Goal: Task Accomplishment & Management: Use online tool/utility

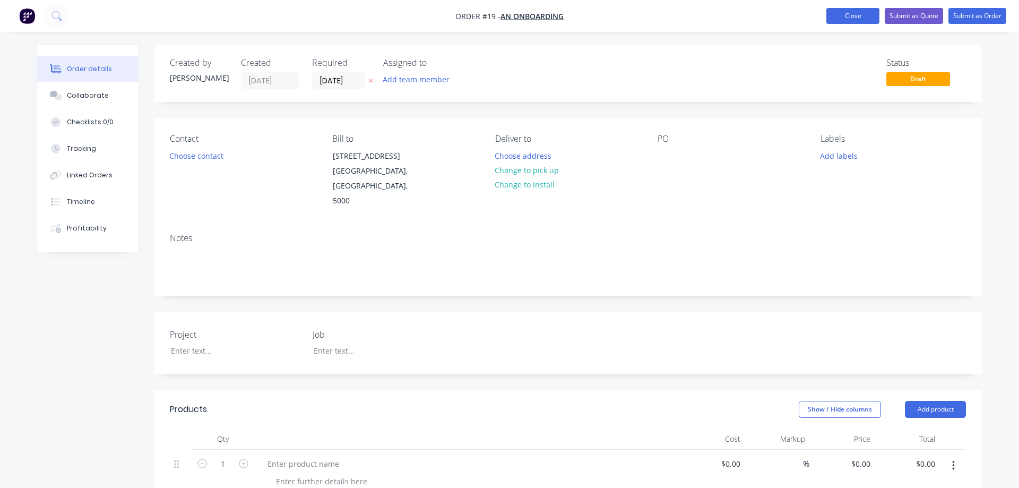
click at [848, 16] on button "Close" at bounding box center [852, 16] width 53 height 16
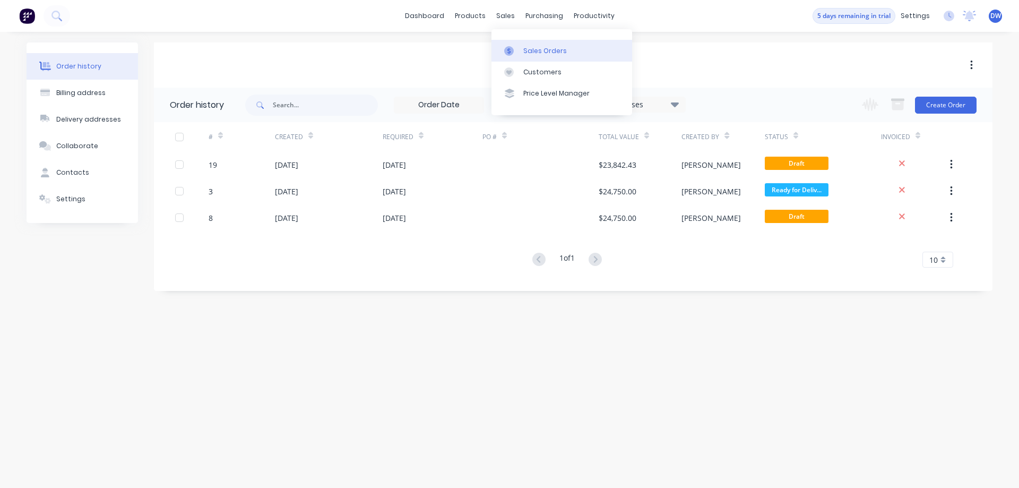
click at [515, 46] on link "Sales Orders" at bounding box center [561, 50] width 141 height 21
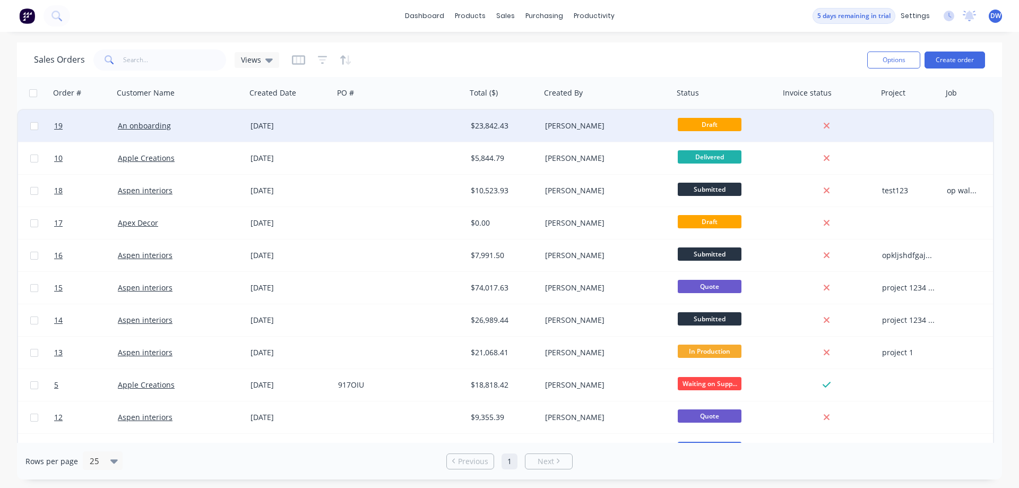
click at [341, 128] on div at bounding box center [400, 126] width 133 height 32
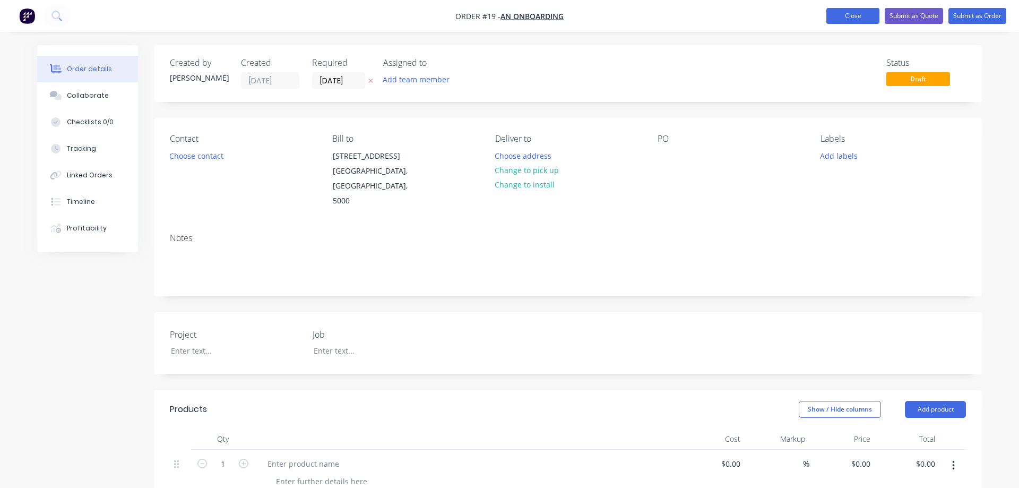
click at [831, 15] on button "Close" at bounding box center [852, 16] width 53 height 16
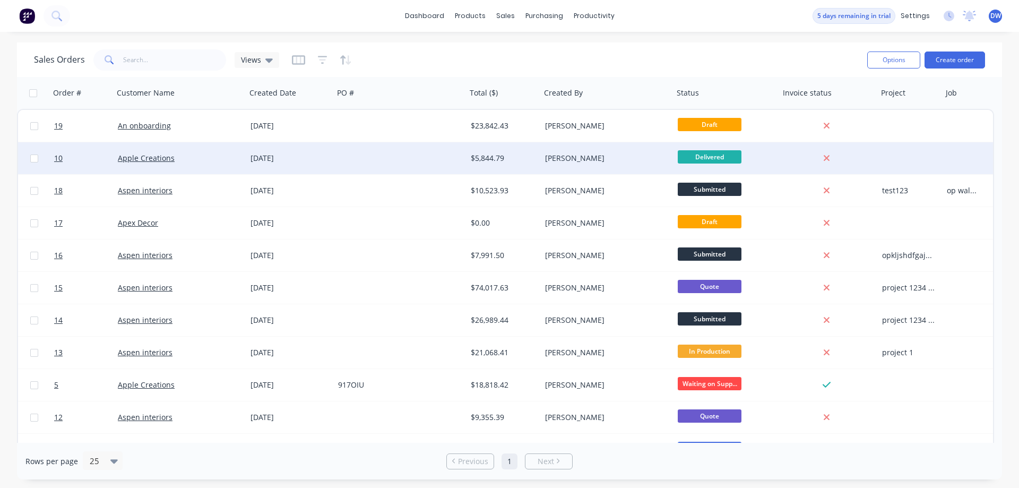
click at [362, 161] on div at bounding box center [400, 158] width 133 height 32
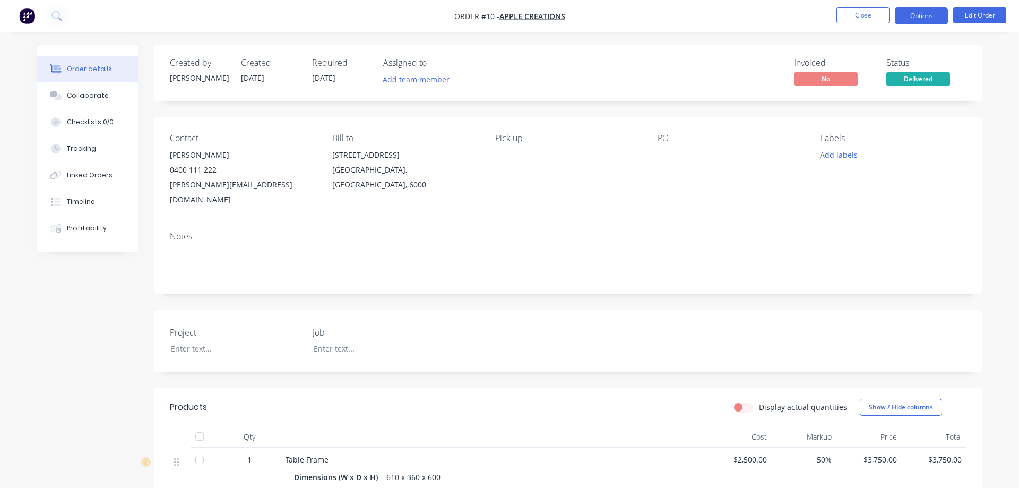
click at [907, 17] on button "Options" at bounding box center [921, 15] width 53 height 17
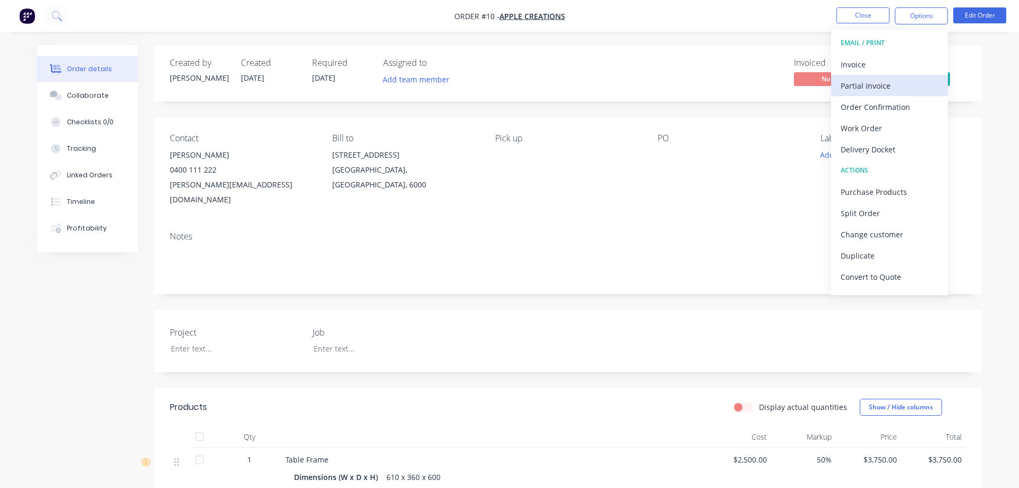
click at [872, 86] on div "Partial Invoice" at bounding box center [890, 85] width 98 height 15
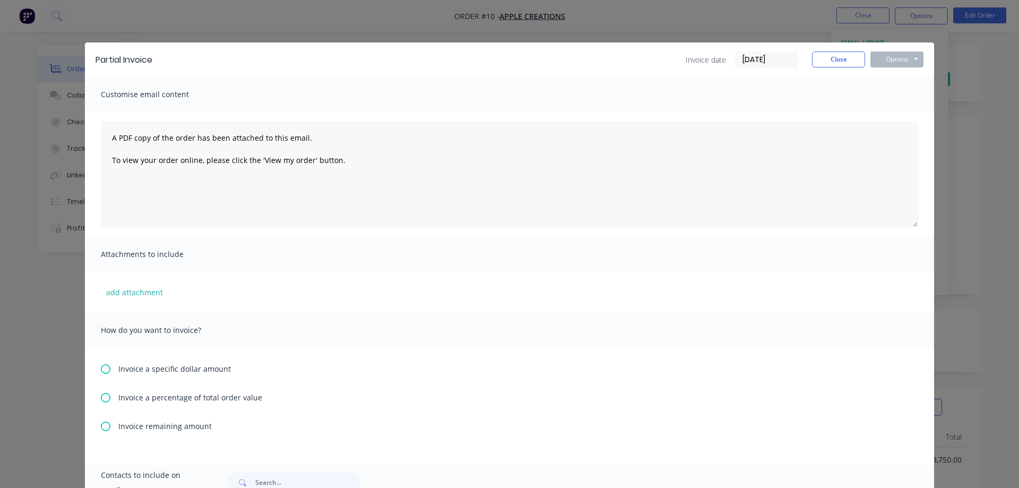
scroll to position [108, 0]
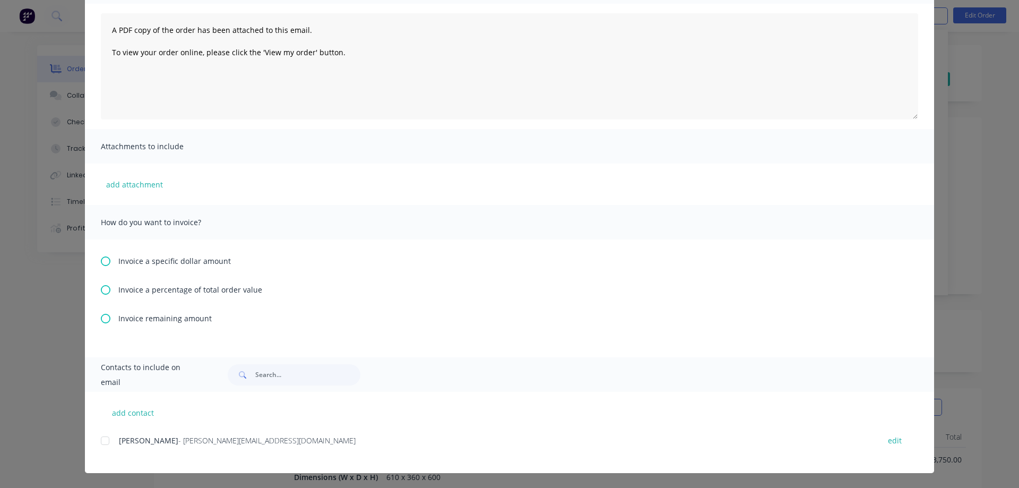
click at [223, 290] on span "Invoice a percentage of total order value" at bounding box center [190, 289] width 144 height 11
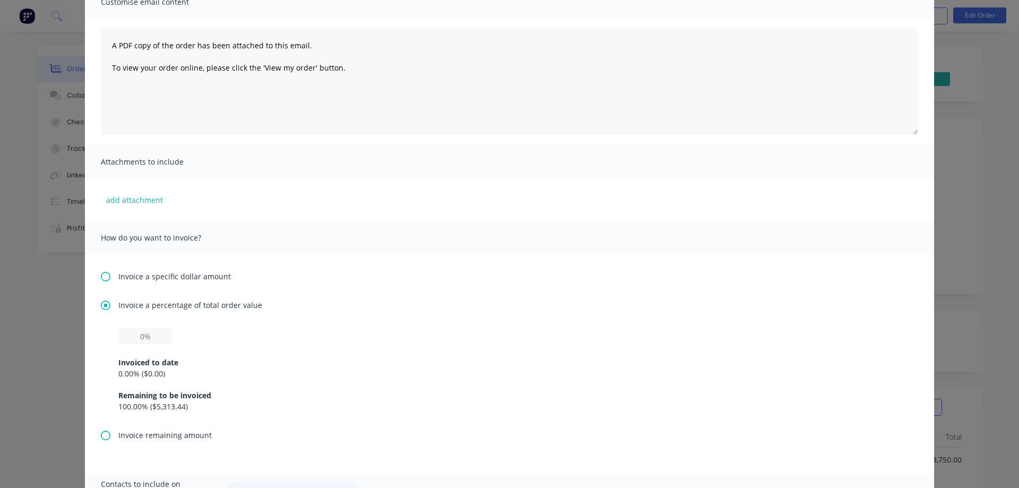
scroll to position [181, 0]
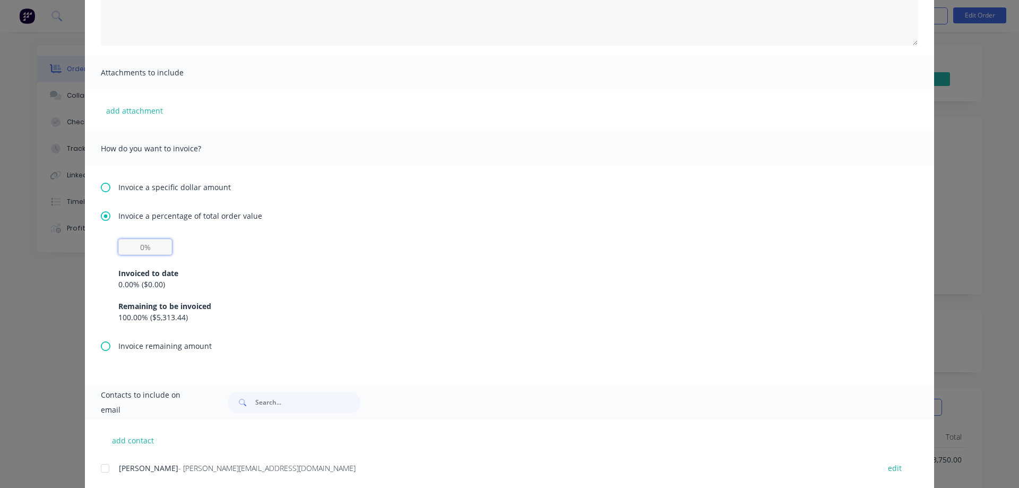
click at [145, 248] on input "text" at bounding box center [145, 247] width 54 height 16
click at [118, 251] on input "text" at bounding box center [145, 247] width 54 height 16
type input "50%"
click at [247, 301] on div "Remaining to be invoiced" at bounding box center [509, 305] width 782 height 11
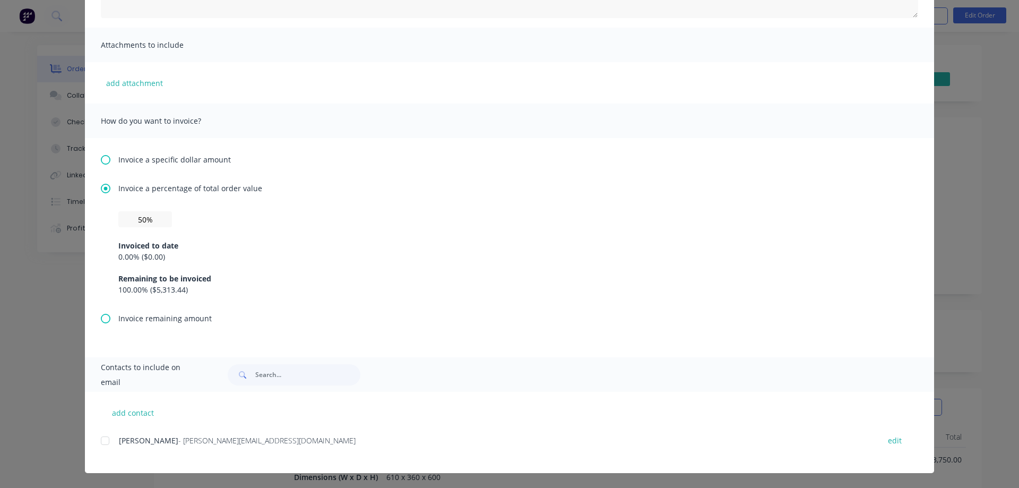
scroll to position [0, 0]
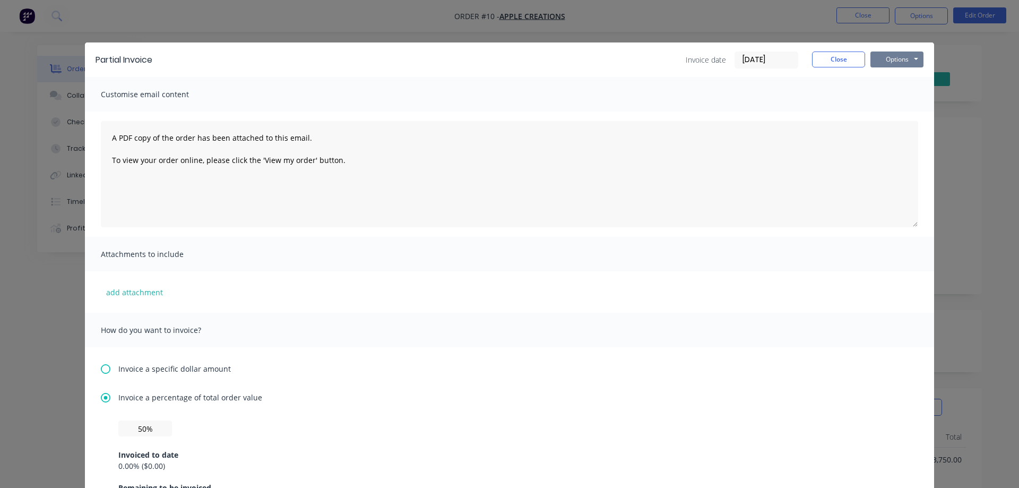
click at [882, 60] on button "Options" at bounding box center [896, 59] width 53 height 16
click at [896, 81] on button "Preview" at bounding box center [904, 79] width 68 height 18
click at [825, 60] on button "Close" at bounding box center [838, 59] width 53 height 16
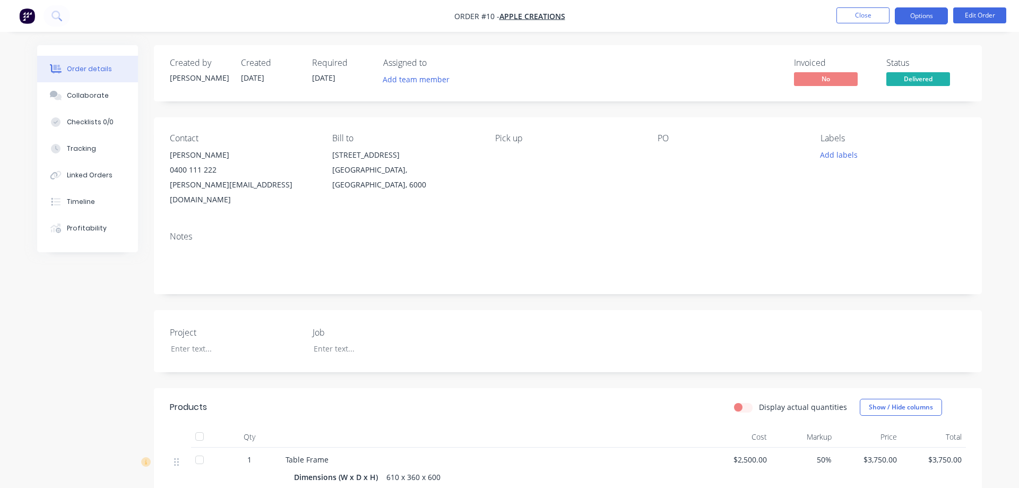
click at [912, 20] on button "Options" at bounding box center [921, 15] width 53 height 17
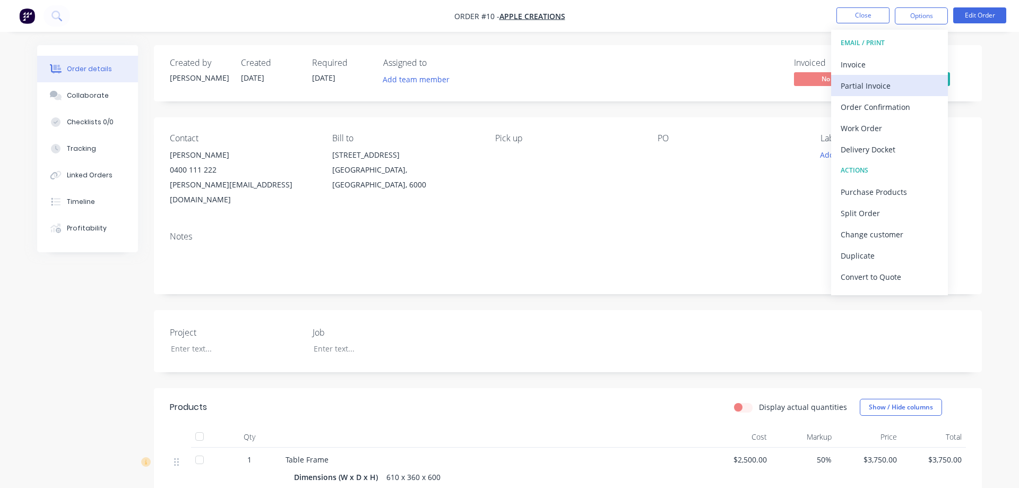
click at [881, 79] on div "Partial Invoice" at bounding box center [890, 85] width 98 height 15
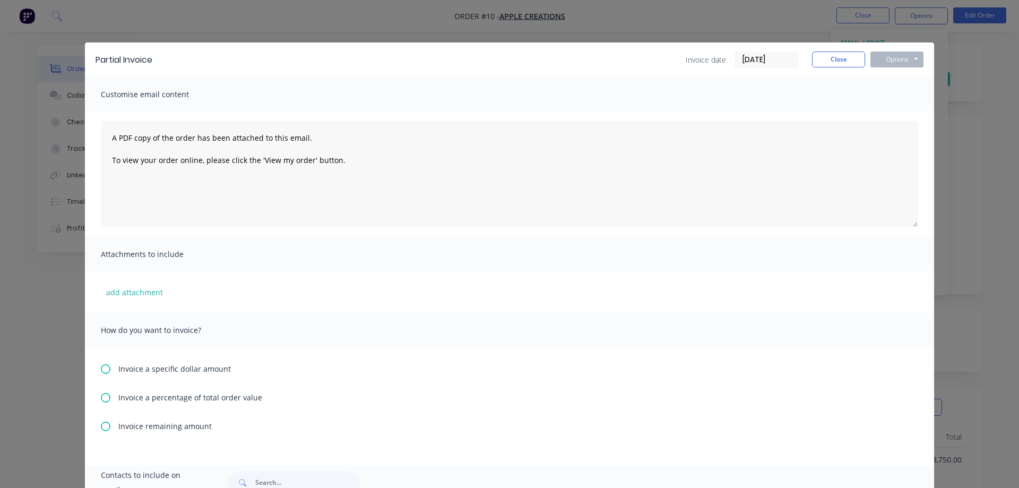
scroll to position [108, 0]
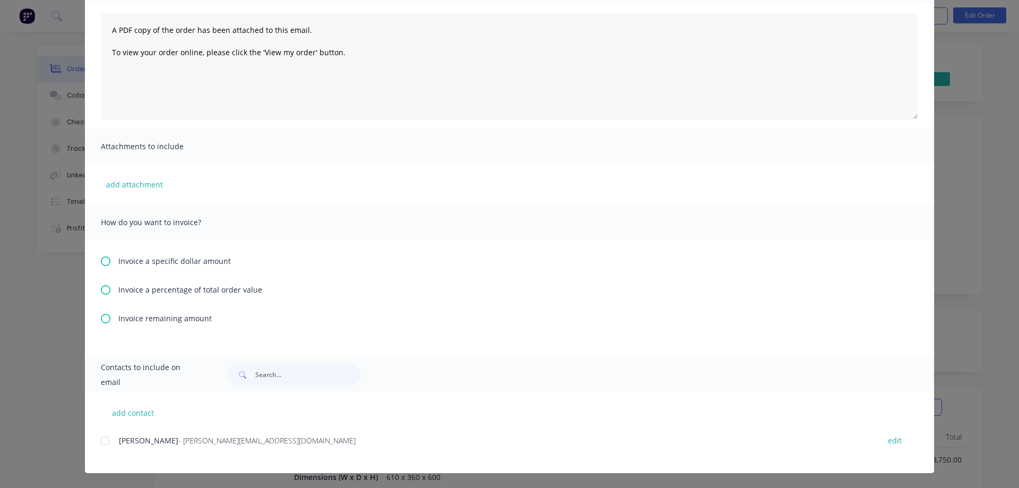
click at [184, 322] on span "Invoice remaining amount" at bounding box center [164, 318] width 93 height 11
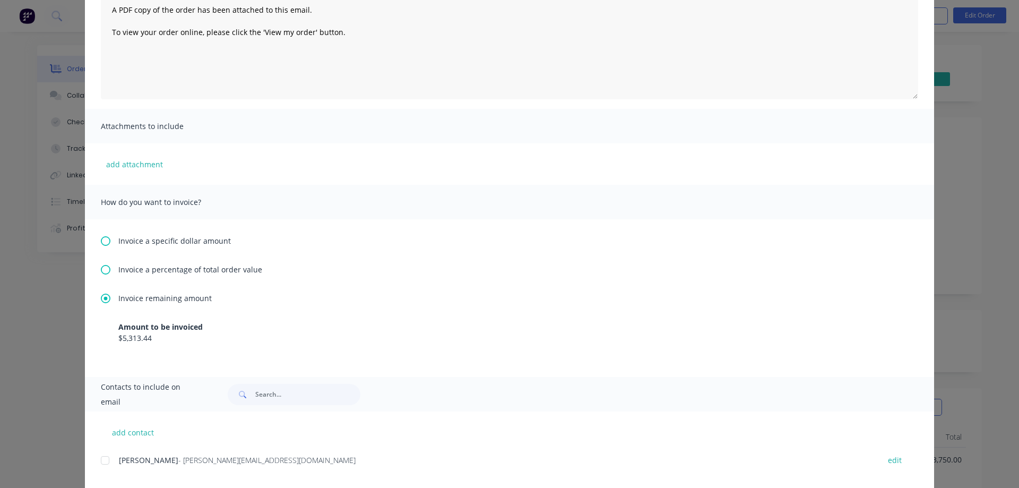
scroll to position [148, 0]
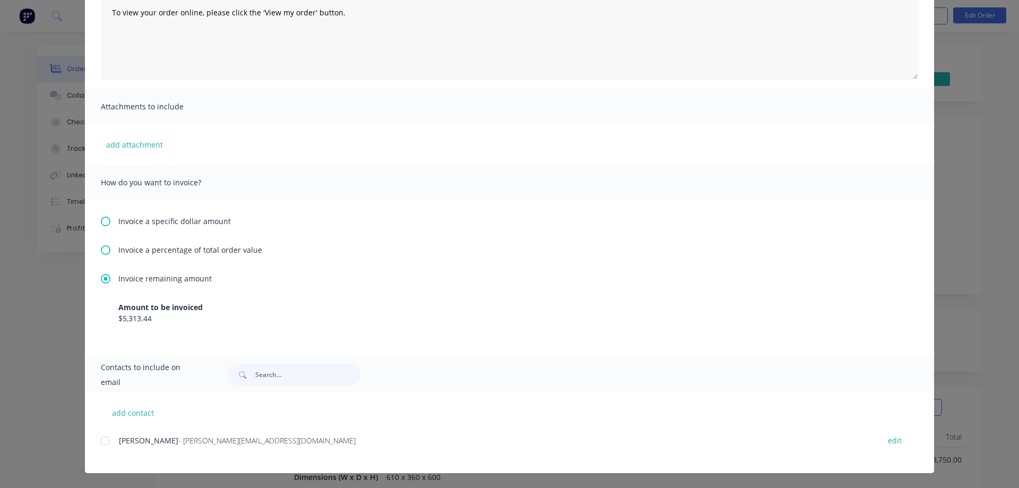
click at [212, 251] on span "Invoice a percentage of total order value" at bounding box center [190, 249] width 144 height 11
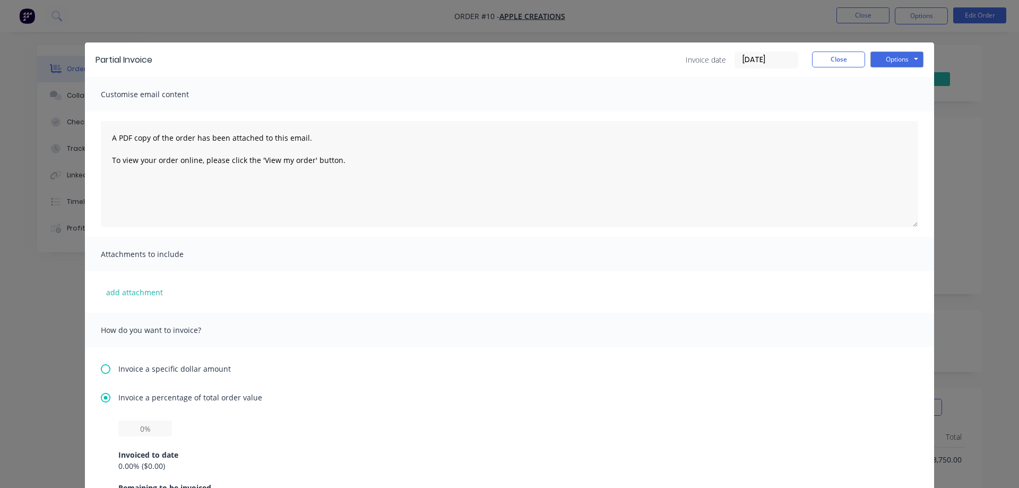
scroll to position [181, 0]
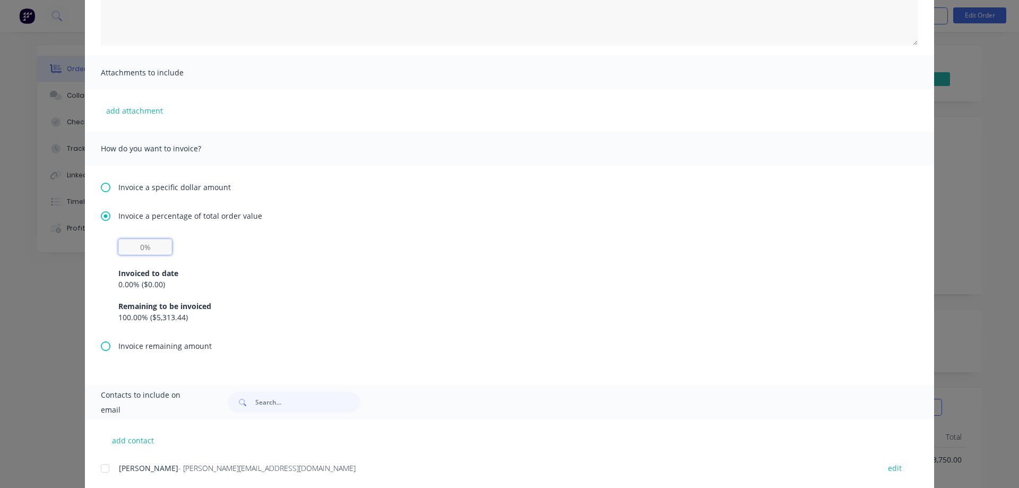
drag, startPoint x: 159, startPoint y: 245, endPoint x: 129, endPoint y: 245, distance: 29.2
click at [129, 245] on input "text" at bounding box center [145, 247] width 54 height 16
drag, startPoint x: 129, startPoint y: 245, endPoint x: 173, endPoint y: 246, distance: 43.5
click at [172, 246] on input "text" at bounding box center [145, 247] width 54 height 16
type input "50%"
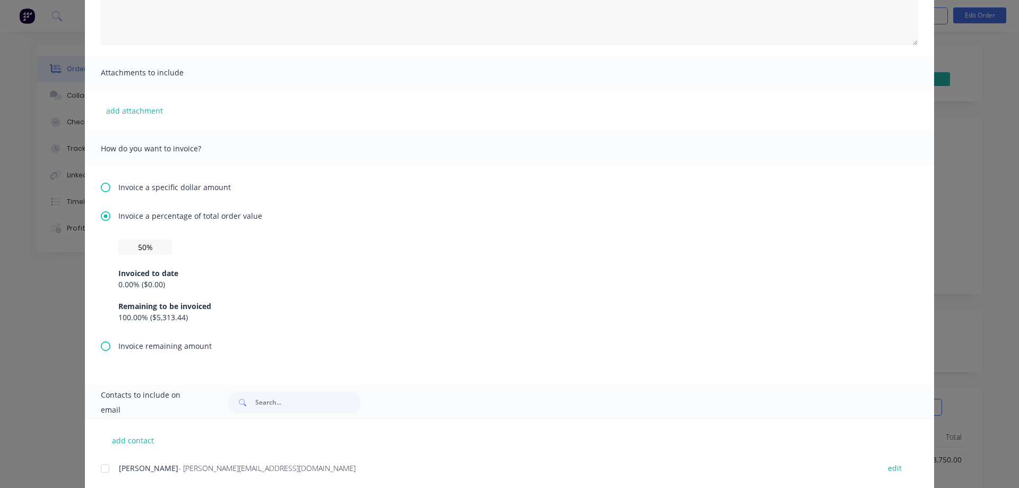
click at [230, 258] on div "Invoiced to date 0.00 % ( $0.00 ) Remaining to be invoiced 100.00 % ( $5,313.44…" at bounding box center [509, 289] width 782 height 68
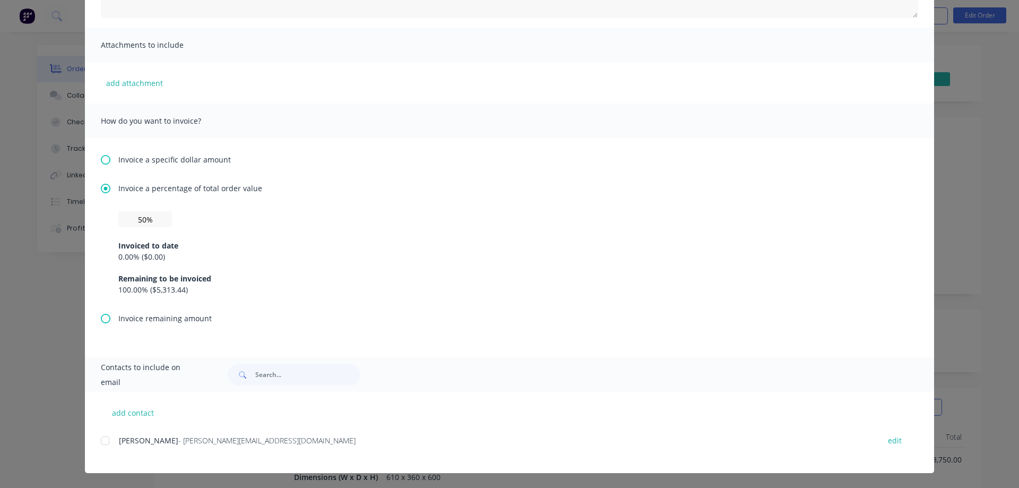
scroll to position [0, 0]
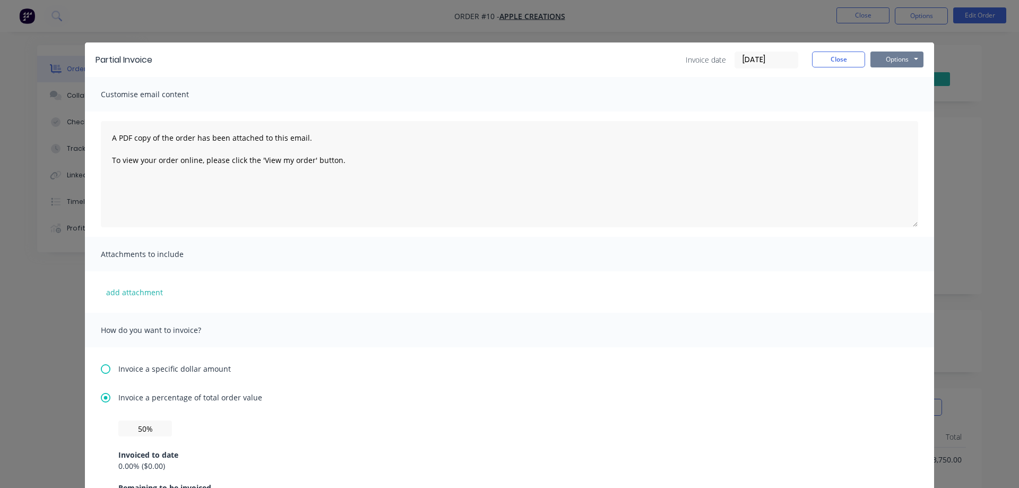
click at [899, 56] on button "Options" at bounding box center [896, 59] width 53 height 16
click at [888, 98] on button "Print" at bounding box center [904, 96] width 68 height 18
click at [833, 58] on button "Close" at bounding box center [838, 59] width 53 height 16
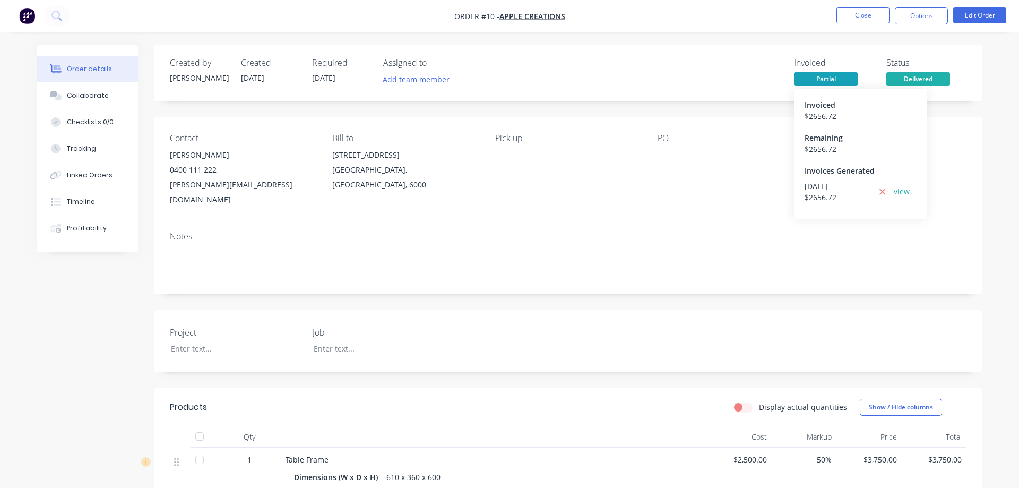
click at [905, 192] on link "view" at bounding box center [902, 191] width 16 height 11
click at [870, 11] on button "Close" at bounding box center [862, 15] width 53 height 16
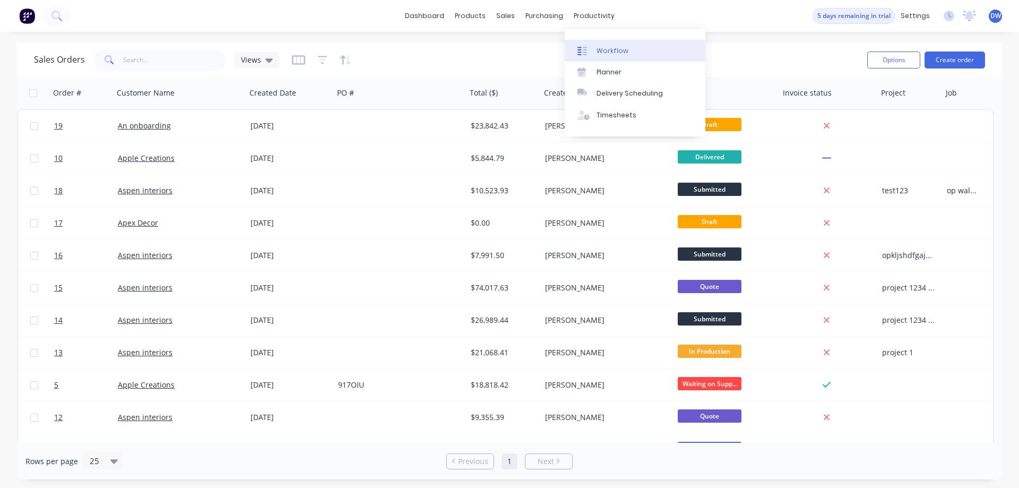
click at [589, 54] on div at bounding box center [585, 51] width 16 height 10
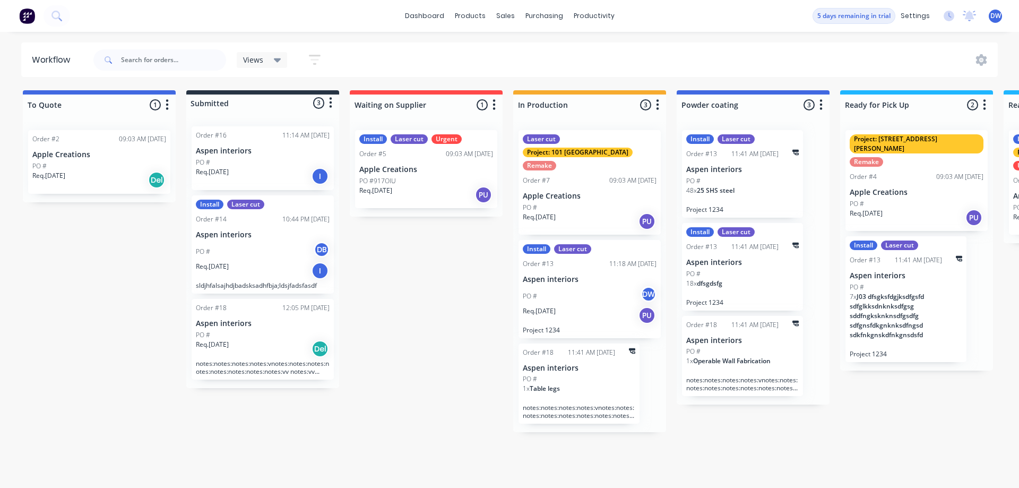
click at [441, 187] on div "Req. [DATE] PU" at bounding box center [426, 195] width 134 height 18
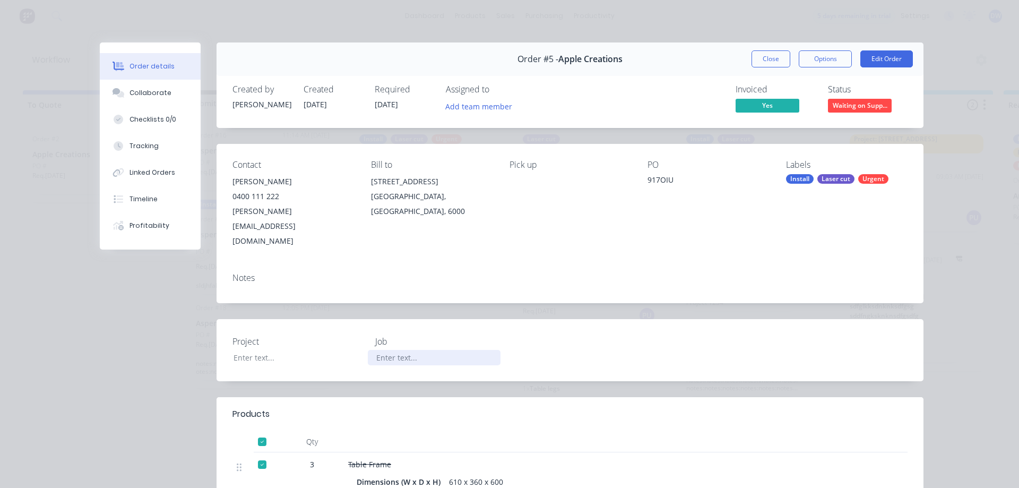
click at [386, 350] on div at bounding box center [434, 357] width 133 height 15
click at [292, 350] on div at bounding box center [291, 357] width 133 height 15
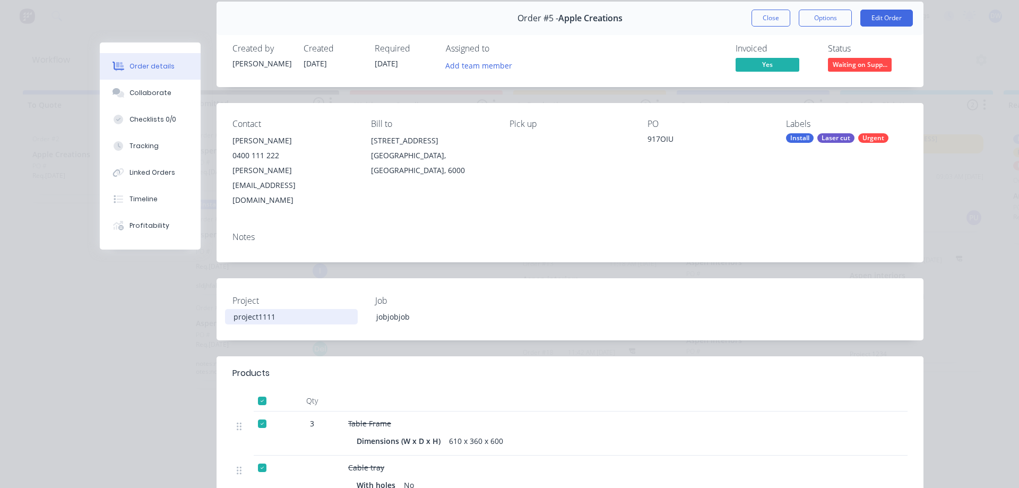
scroll to position [60, 0]
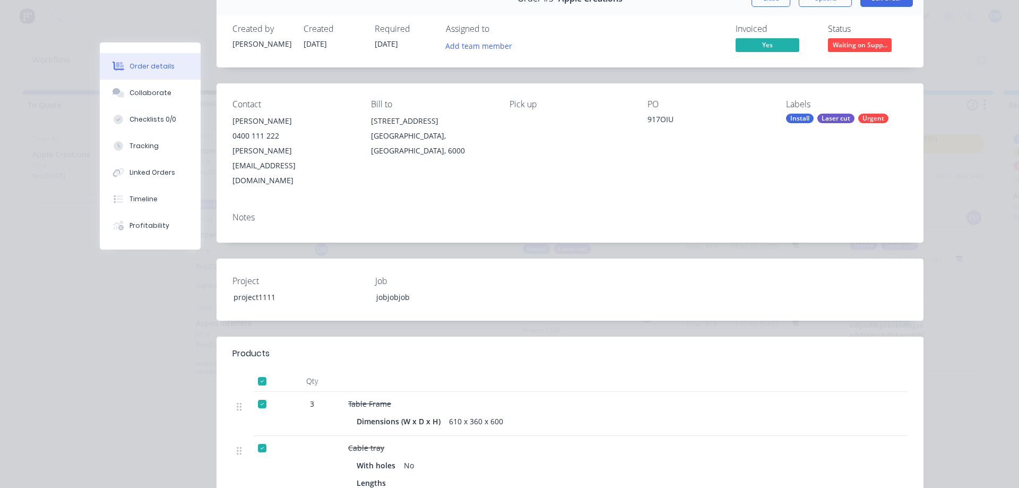
click at [591, 370] on div at bounding box center [556, 380] width 425 height 21
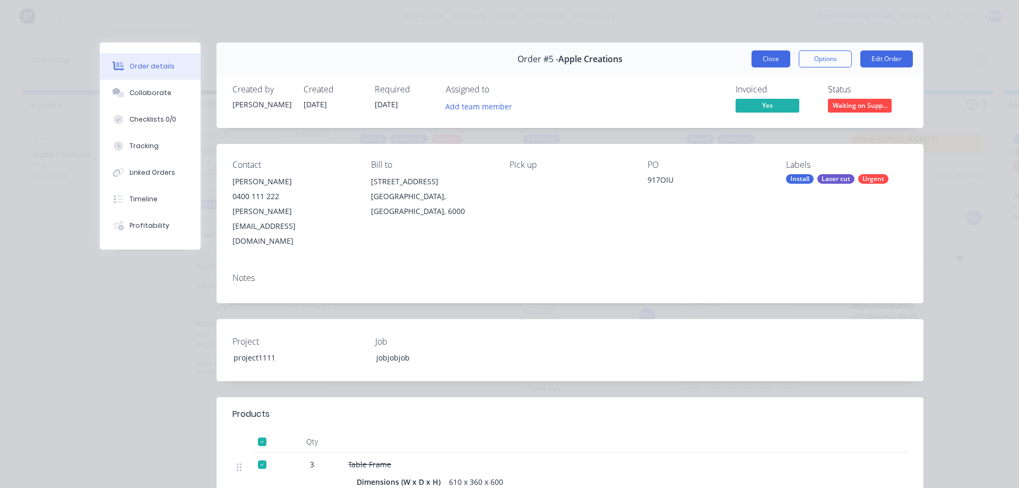
click at [771, 58] on button "Close" at bounding box center [770, 58] width 39 height 17
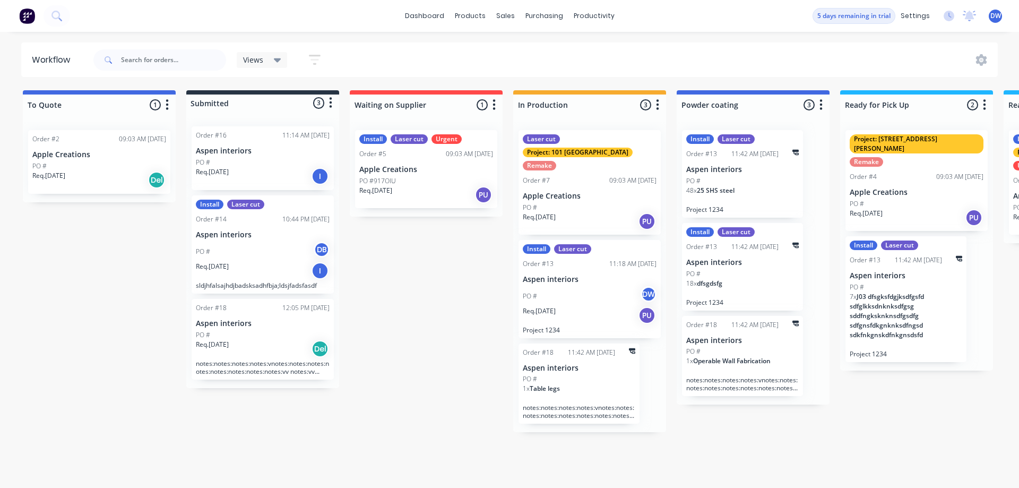
click at [422, 172] on p "Apple Creations" at bounding box center [426, 169] width 134 height 9
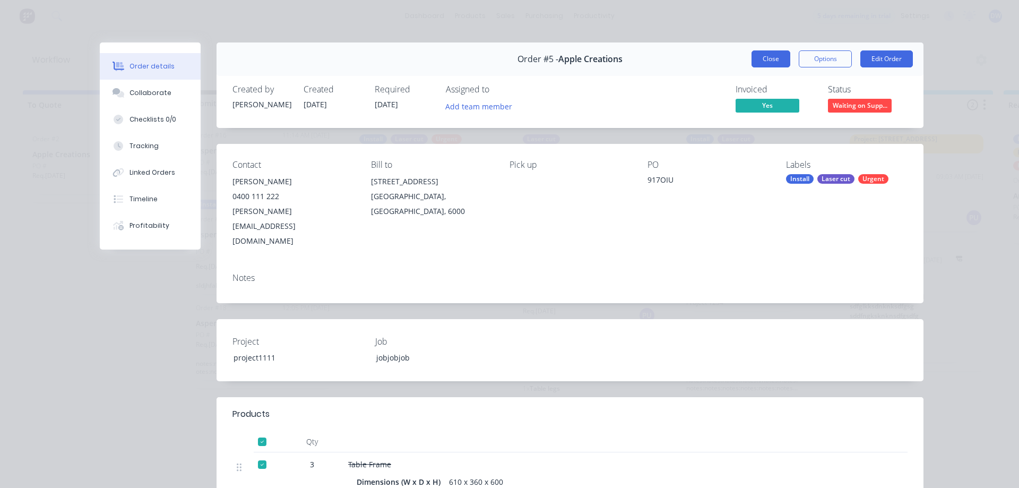
click at [773, 60] on button "Close" at bounding box center [770, 58] width 39 height 17
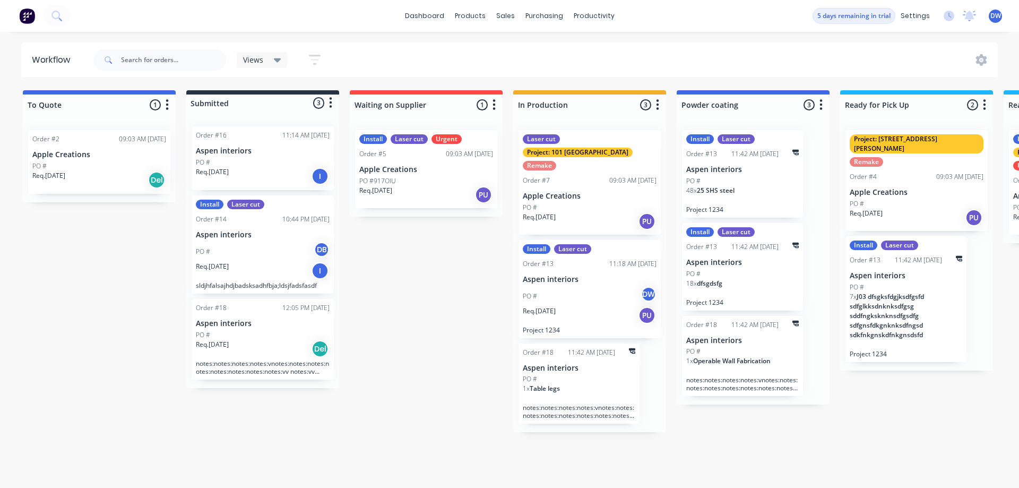
click at [230, 273] on div "Req. [DATE] I" at bounding box center [263, 271] width 134 height 18
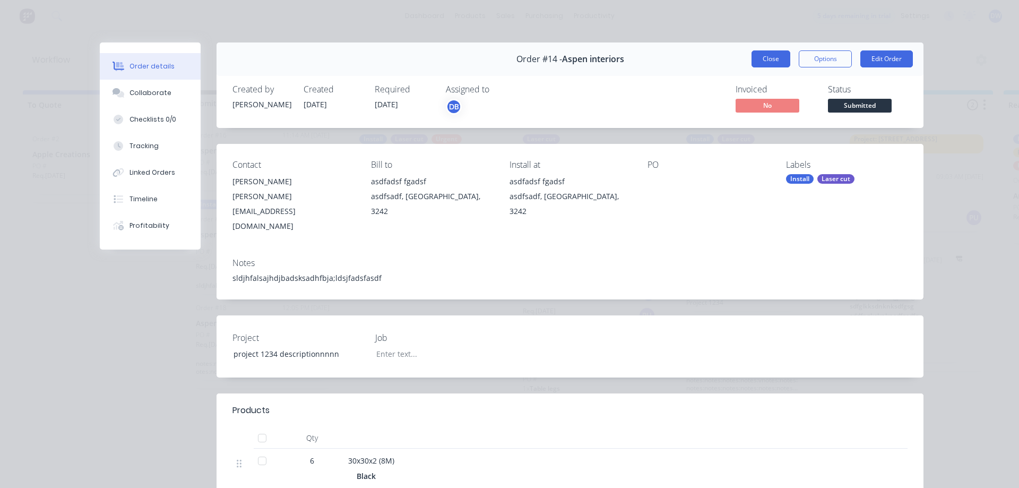
click at [778, 57] on button "Close" at bounding box center [770, 58] width 39 height 17
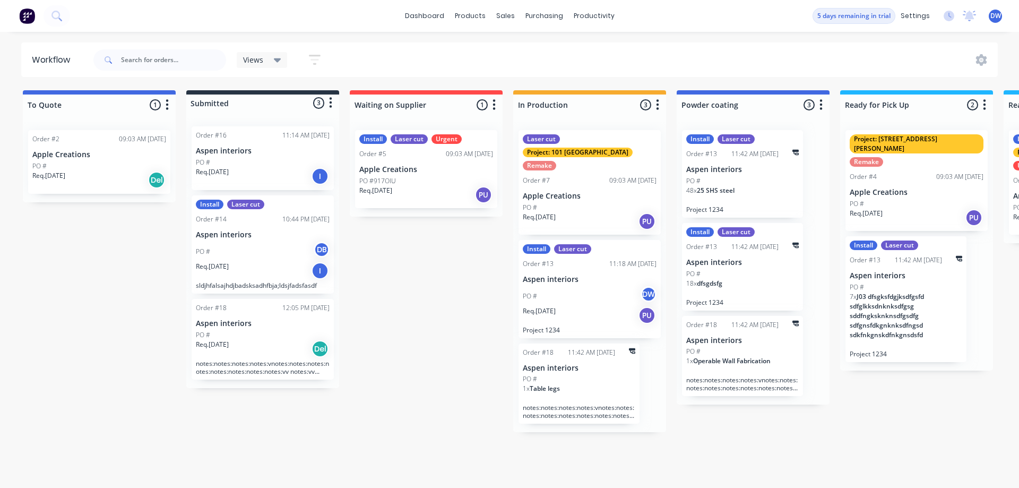
click at [572, 287] on div "PO # DW" at bounding box center [590, 296] width 134 height 20
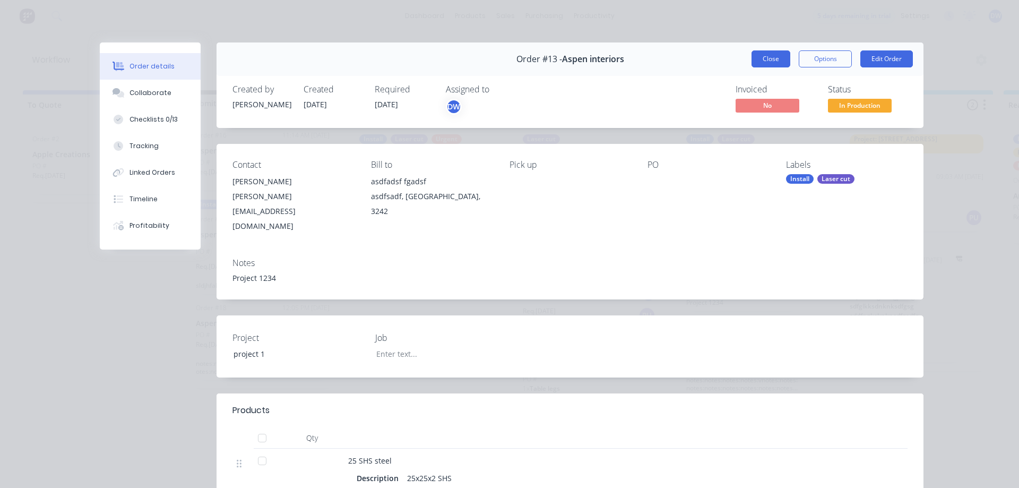
click at [767, 59] on button "Close" at bounding box center [770, 58] width 39 height 17
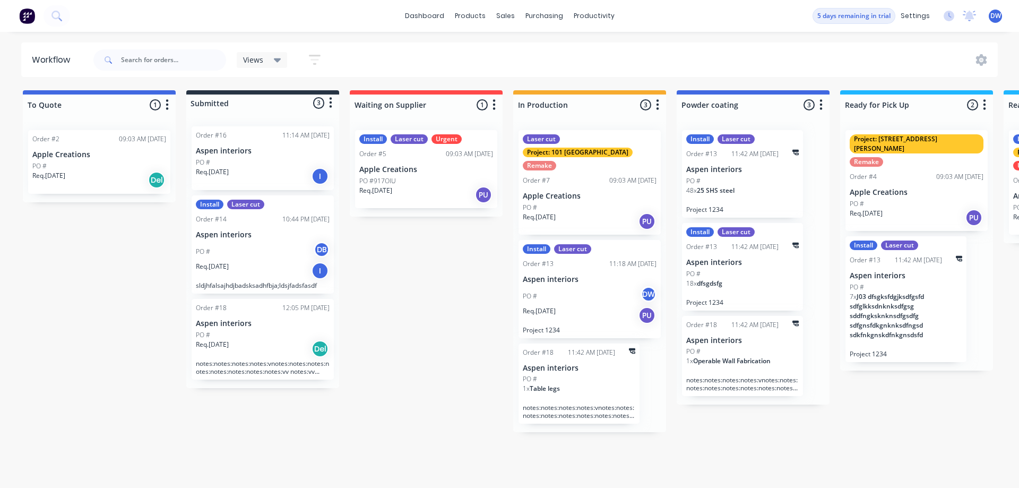
click at [426, 185] on div "PO #917OIU" at bounding box center [426, 181] width 134 height 10
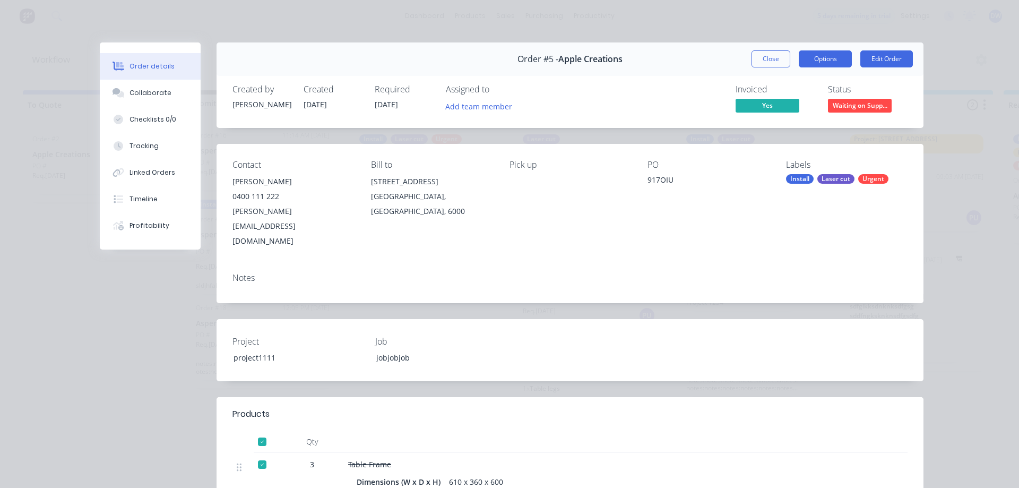
click at [831, 64] on button "Options" at bounding box center [825, 58] width 53 height 17
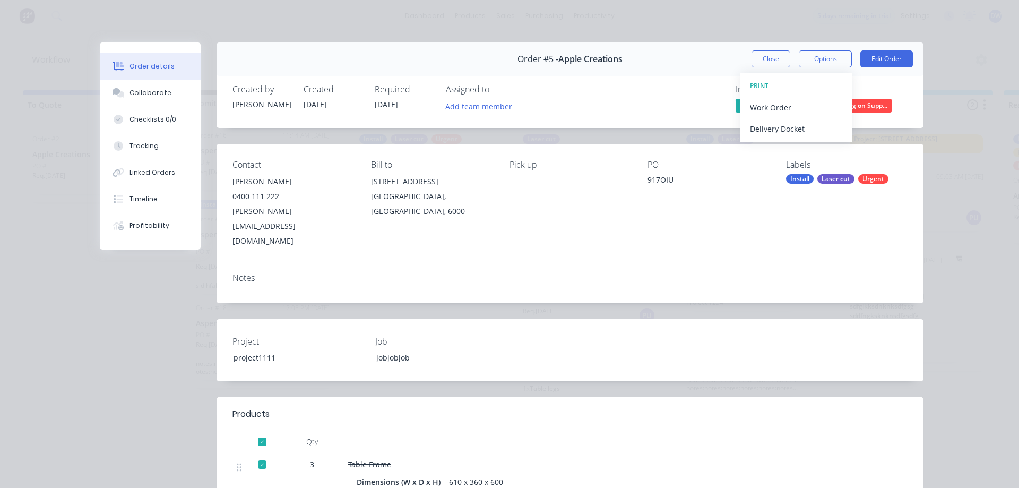
click at [754, 218] on div "PO 917OIU" at bounding box center [708, 204] width 122 height 89
click at [775, 63] on button "Close" at bounding box center [770, 58] width 39 height 17
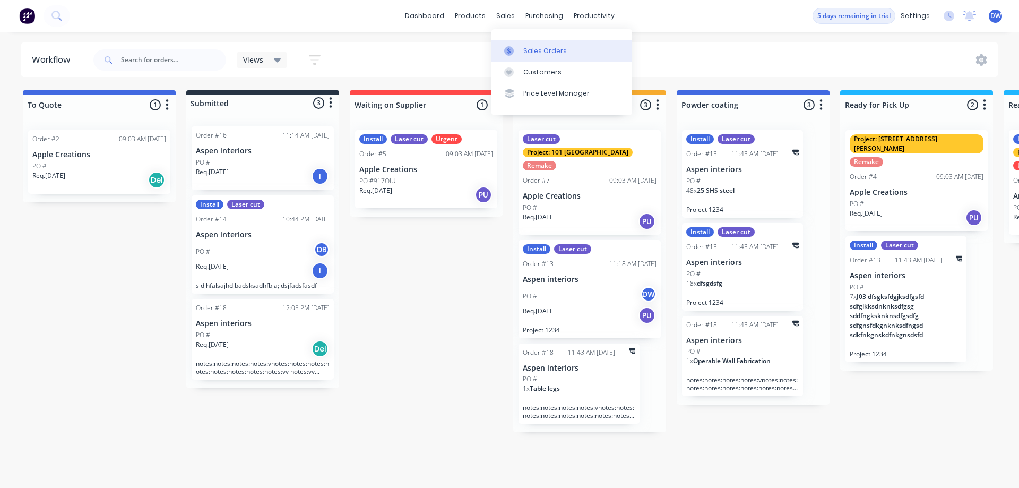
click at [517, 49] on div at bounding box center [512, 51] width 16 height 10
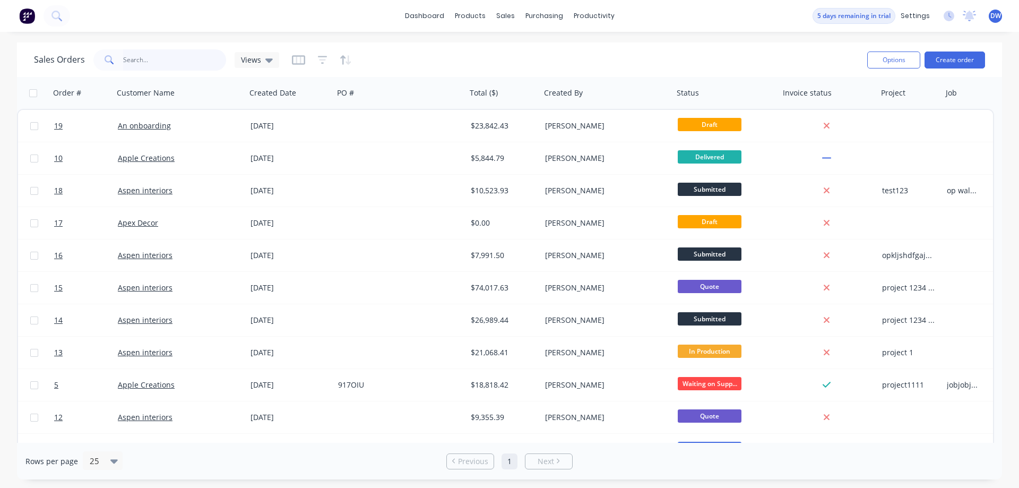
click at [176, 58] on input "text" at bounding box center [174, 59] width 103 height 21
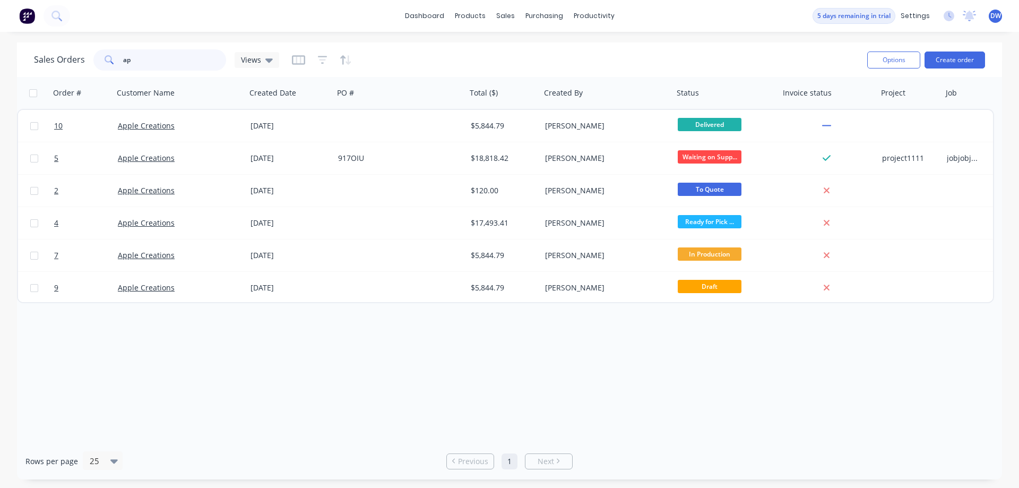
type input "a"
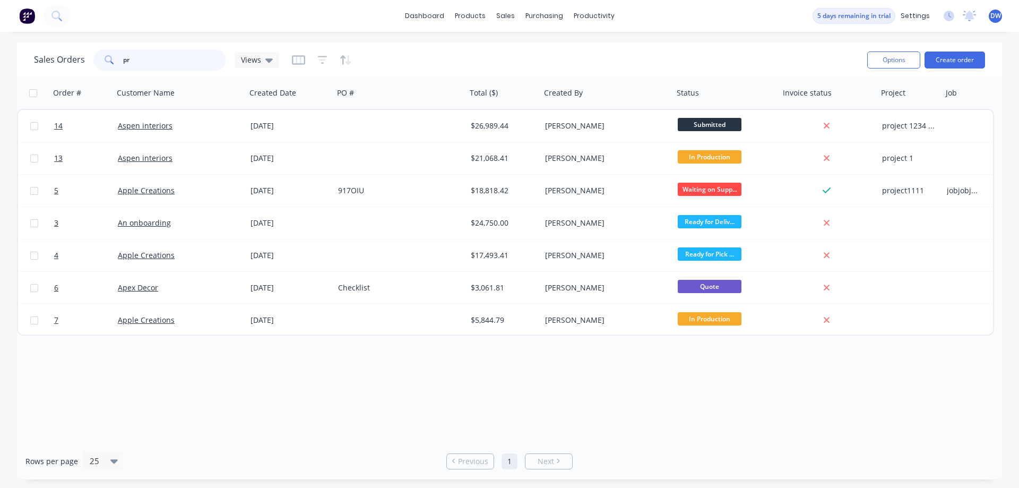
type input "p"
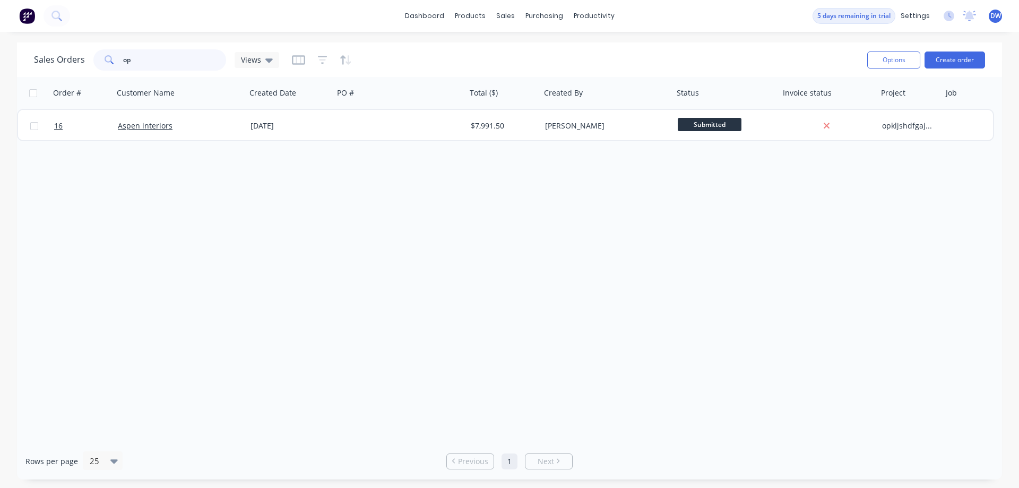
type input "o"
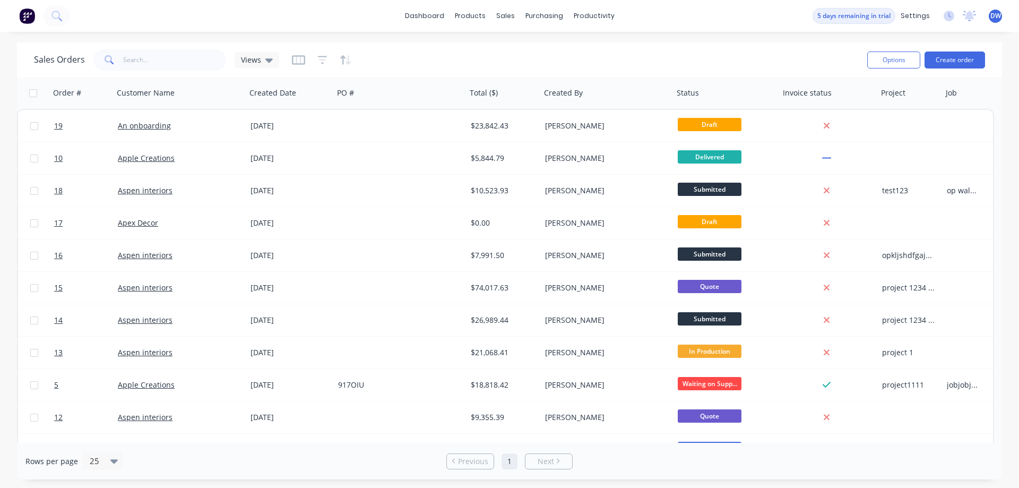
click at [539, 53] on div "Sales Orders Views" at bounding box center [446, 60] width 825 height 26
